Goal: Information Seeking & Learning: Learn about a topic

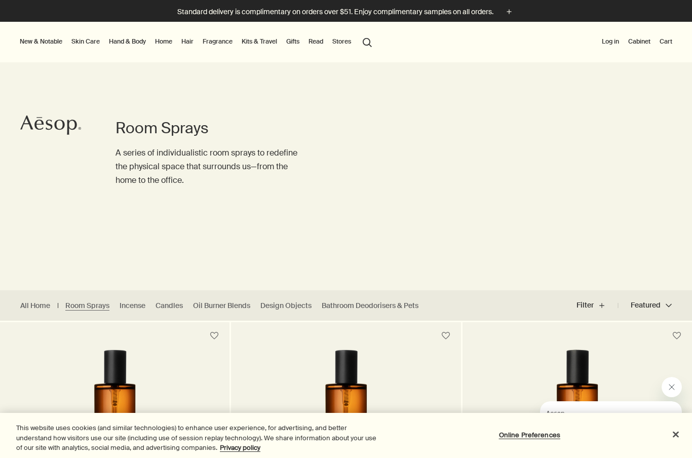
click at [129, 43] on link "Hand & Body" at bounding box center [127, 41] width 41 height 12
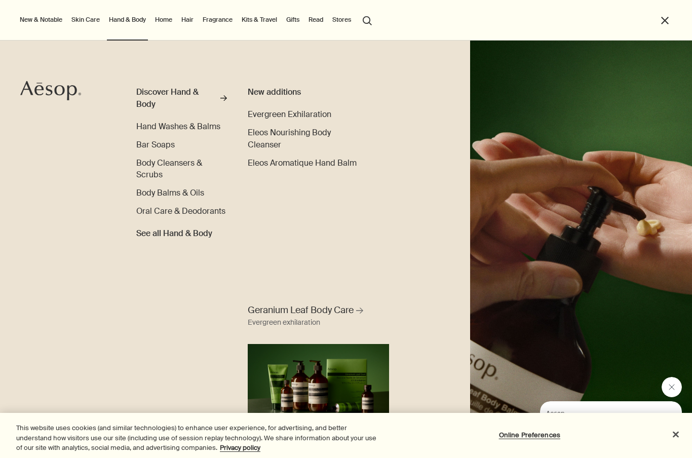
click at [195, 127] on span "Hand Washes & Balms" at bounding box center [178, 126] width 84 height 11
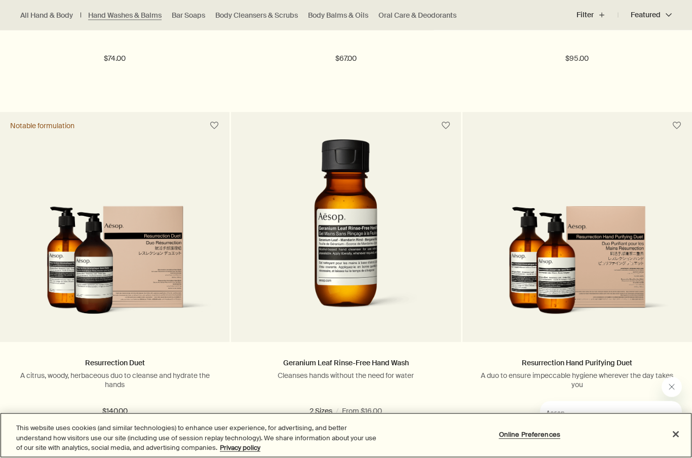
scroll to position [2029, 0]
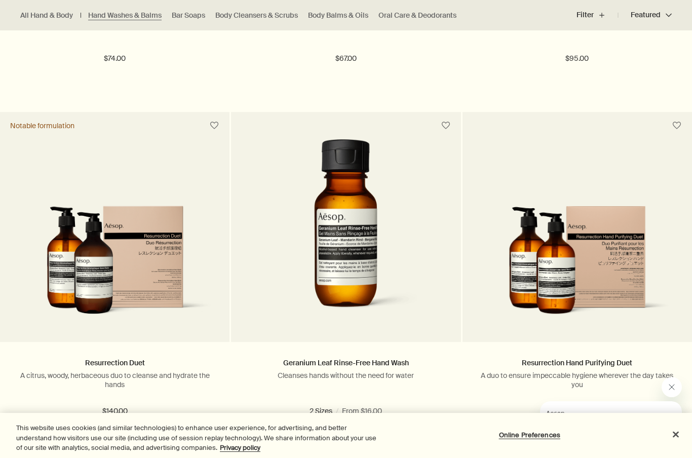
click at [157, 379] on p "A citrus, woody, herbaceous duo to cleanse and hydrate the hands" at bounding box center [114, 380] width 199 height 18
click at [114, 365] on link "Resurrection Duet" at bounding box center [115, 362] width 60 height 9
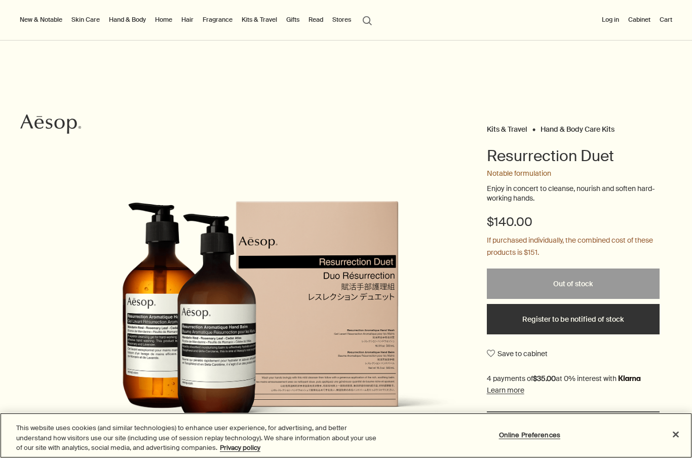
scroll to position [-11, 0]
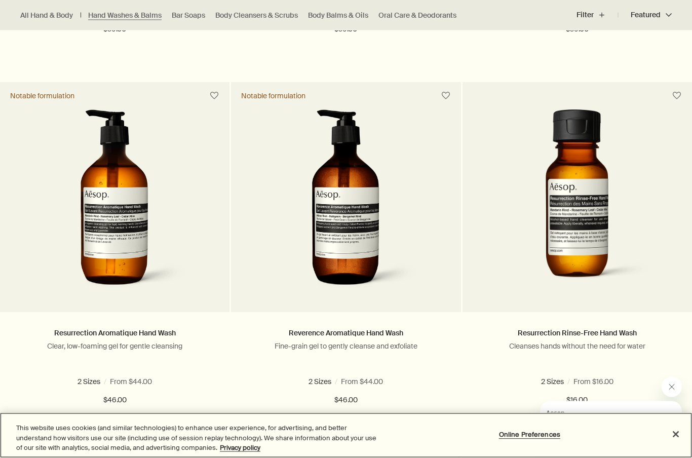
scroll to position [614, 0]
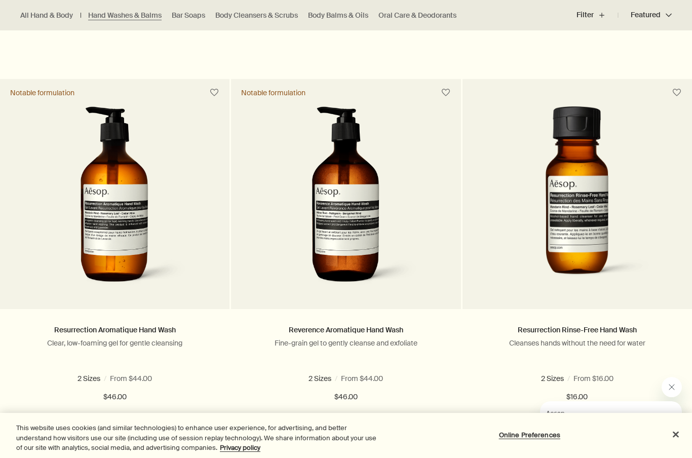
click at [147, 329] on link "Resurrection Aromatique Hand Wash" at bounding box center [115, 329] width 122 height 9
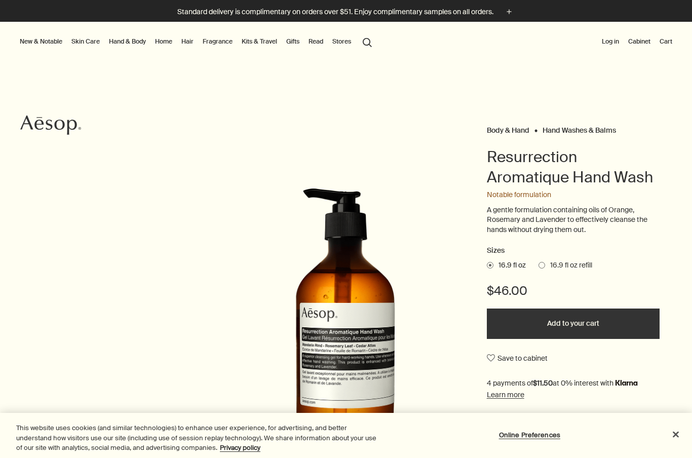
click at [89, 36] on link "Skin Care" at bounding box center [85, 41] width 32 height 12
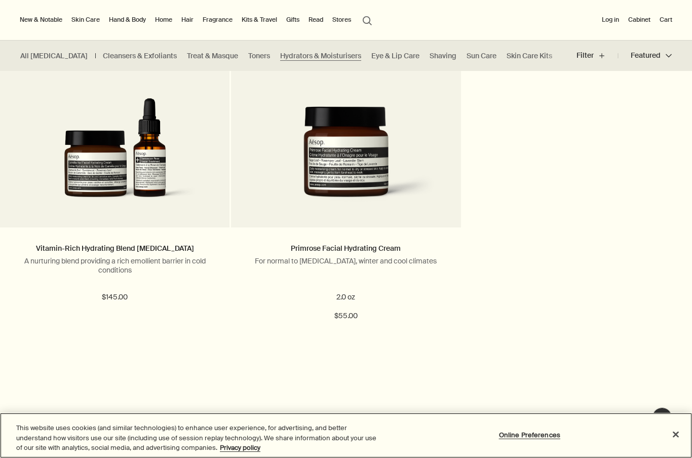
scroll to position [2507, 0]
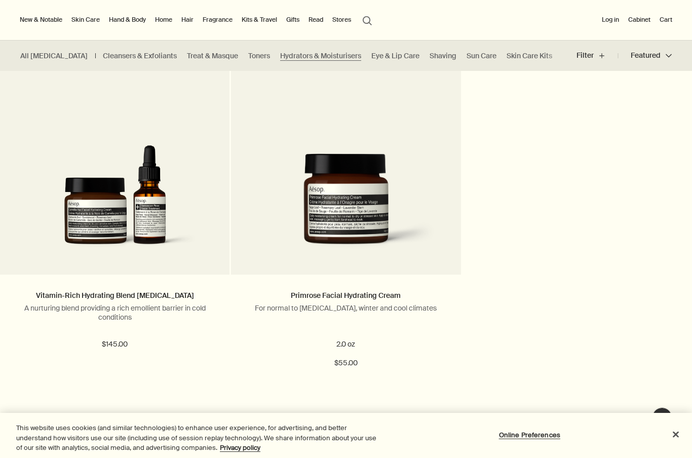
click at [126, 19] on link "Hand & Body" at bounding box center [127, 20] width 41 height 12
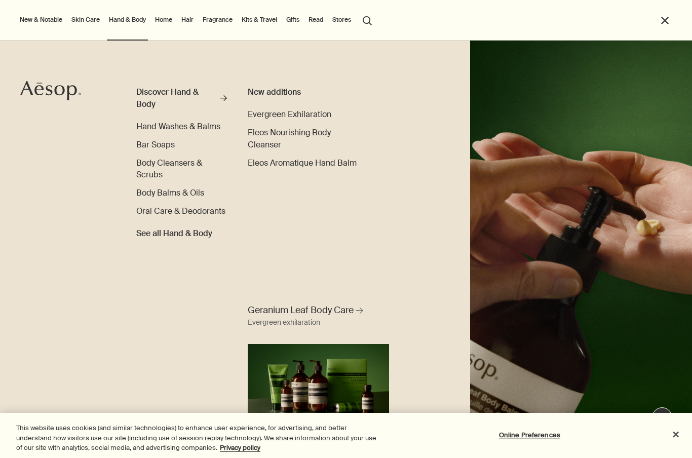
click at [310, 118] on span "Evergreen Exhilaration" at bounding box center [290, 114] width 84 height 11
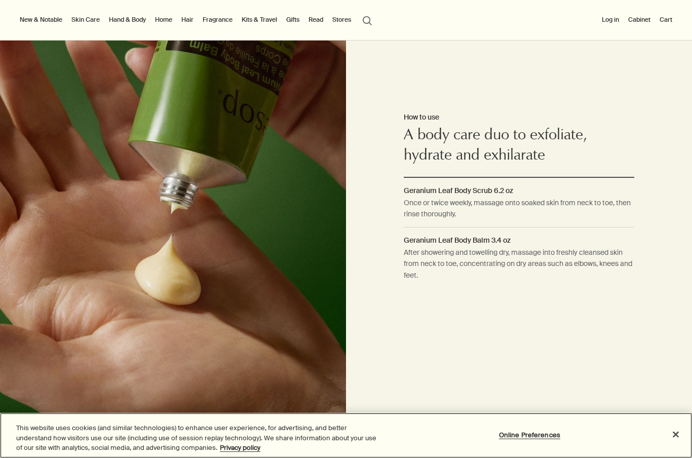
scroll to position [659, 0]
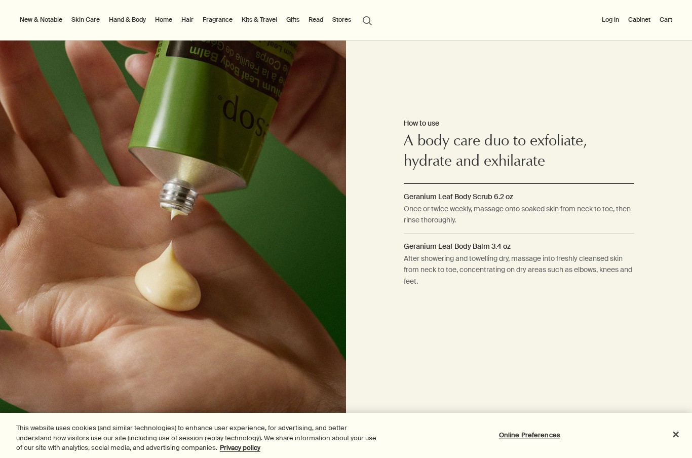
click at [138, 19] on link "Hand & Body" at bounding box center [127, 20] width 41 height 12
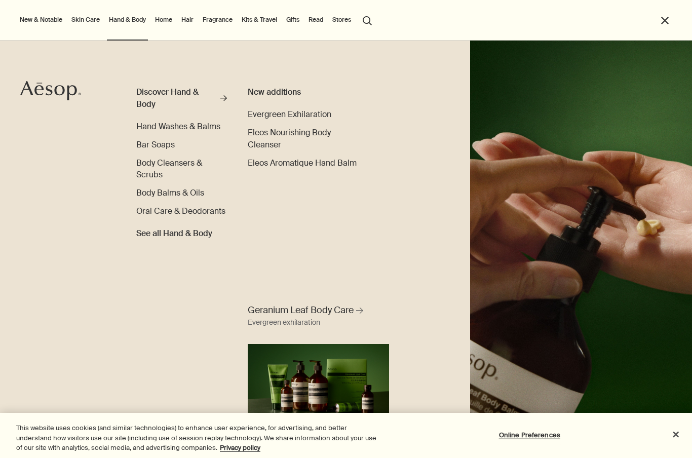
click at [83, 21] on link "Skin Care" at bounding box center [85, 20] width 32 height 12
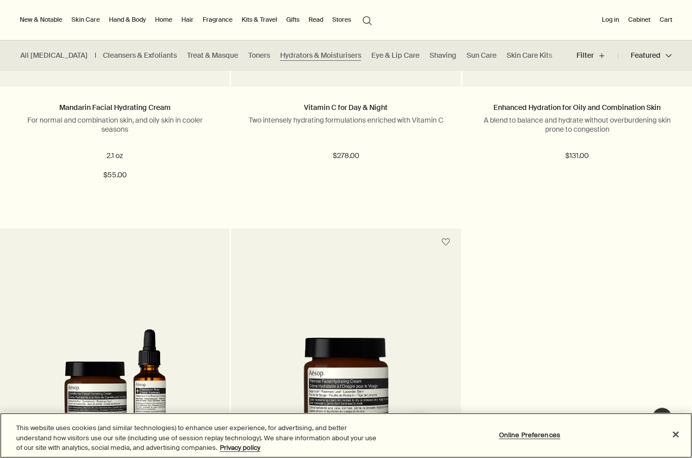
scroll to position [2323, 0]
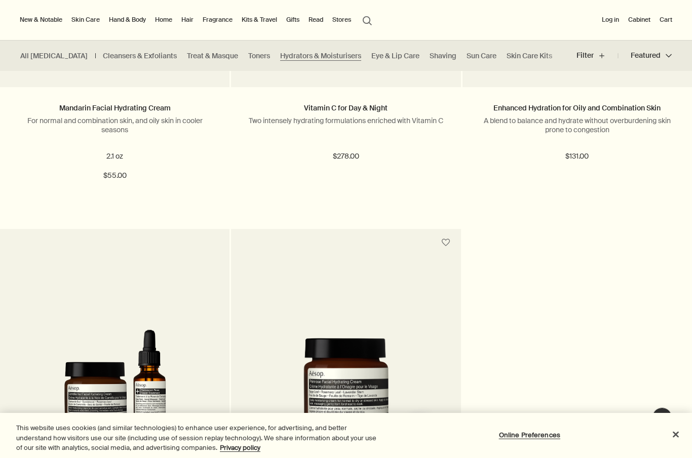
click at [82, 22] on link "Skin Care" at bounding box center [85, 20] width 32 height 12
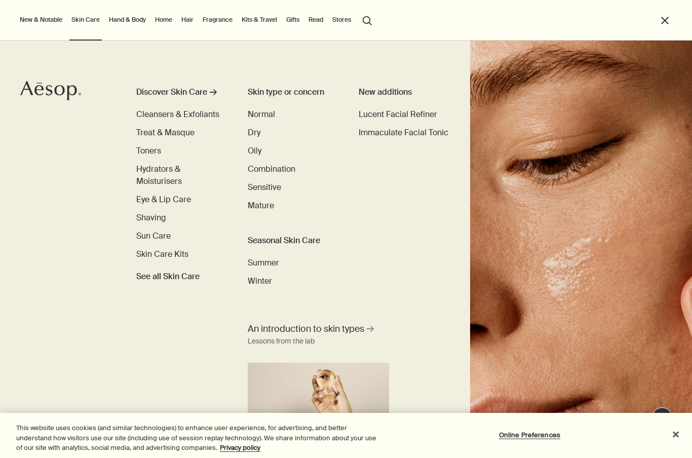
click at [133, 24] on link "Hand & Body" at bounding box center [127, 20] width 41 height 12
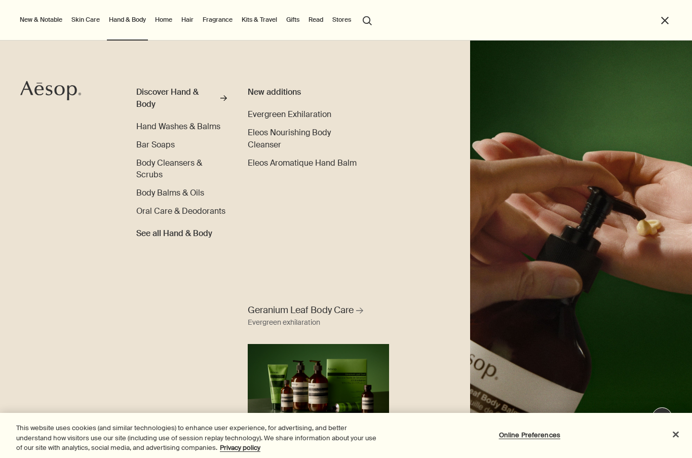
scroll to position [0, 0]
